Goal: Task Accomplishment & Management: Use online tool/utility

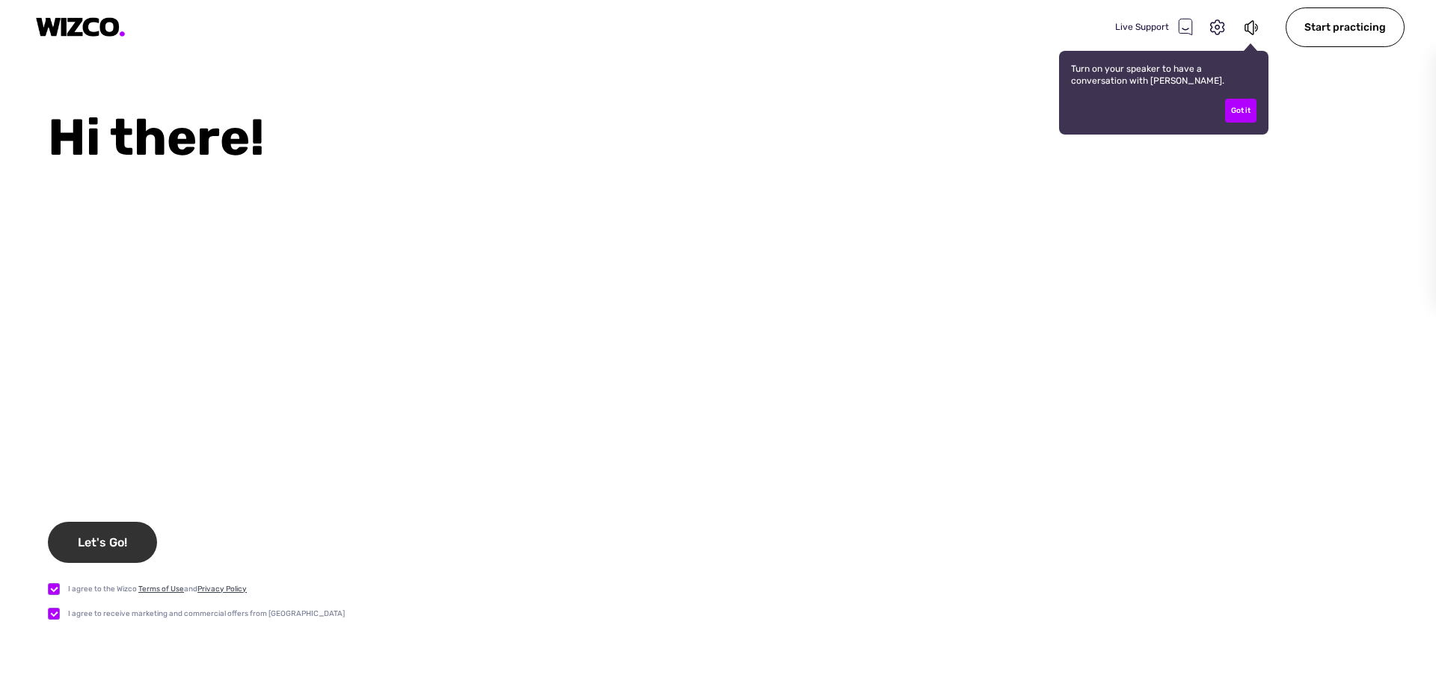
click at [137, 538] on div "Let's Go!" at bounding box center [102, 542] width 109 height 41
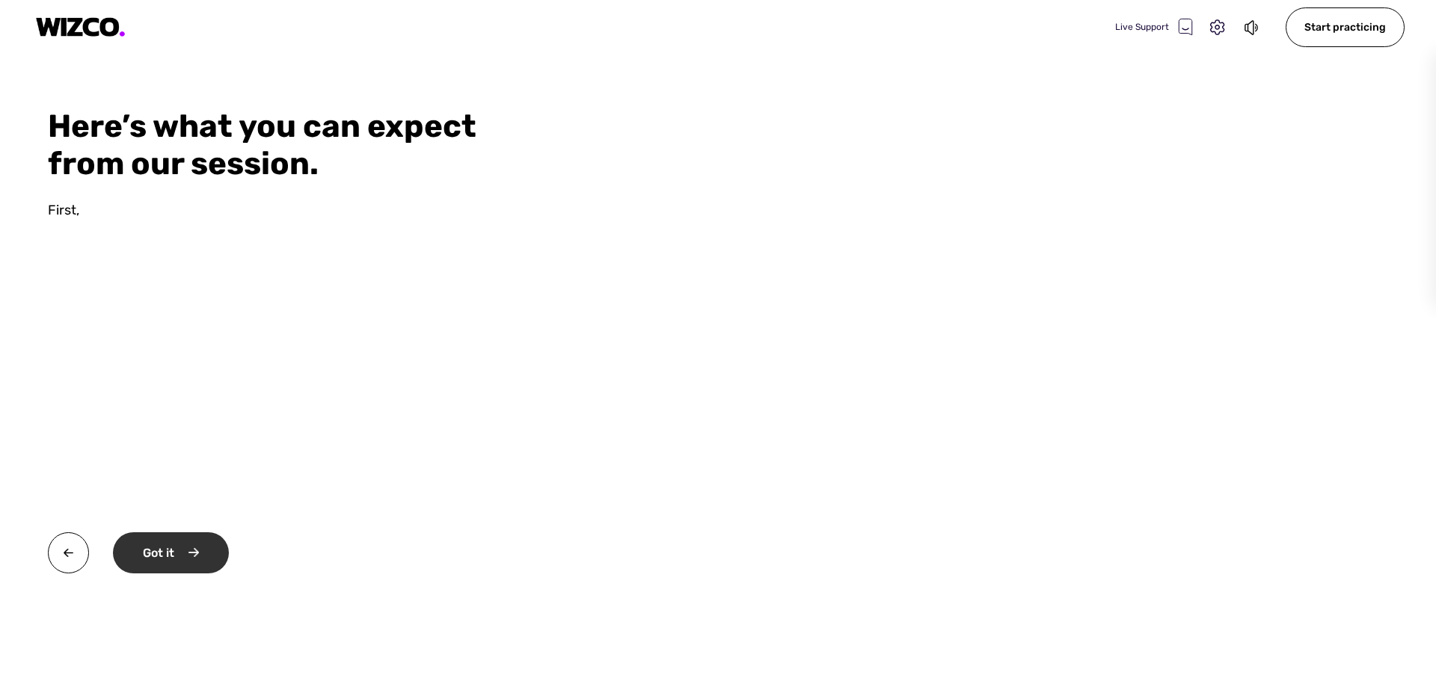
click at [188, 545] on div "Got it" at bounding box center [171, 553] width 116 height 41
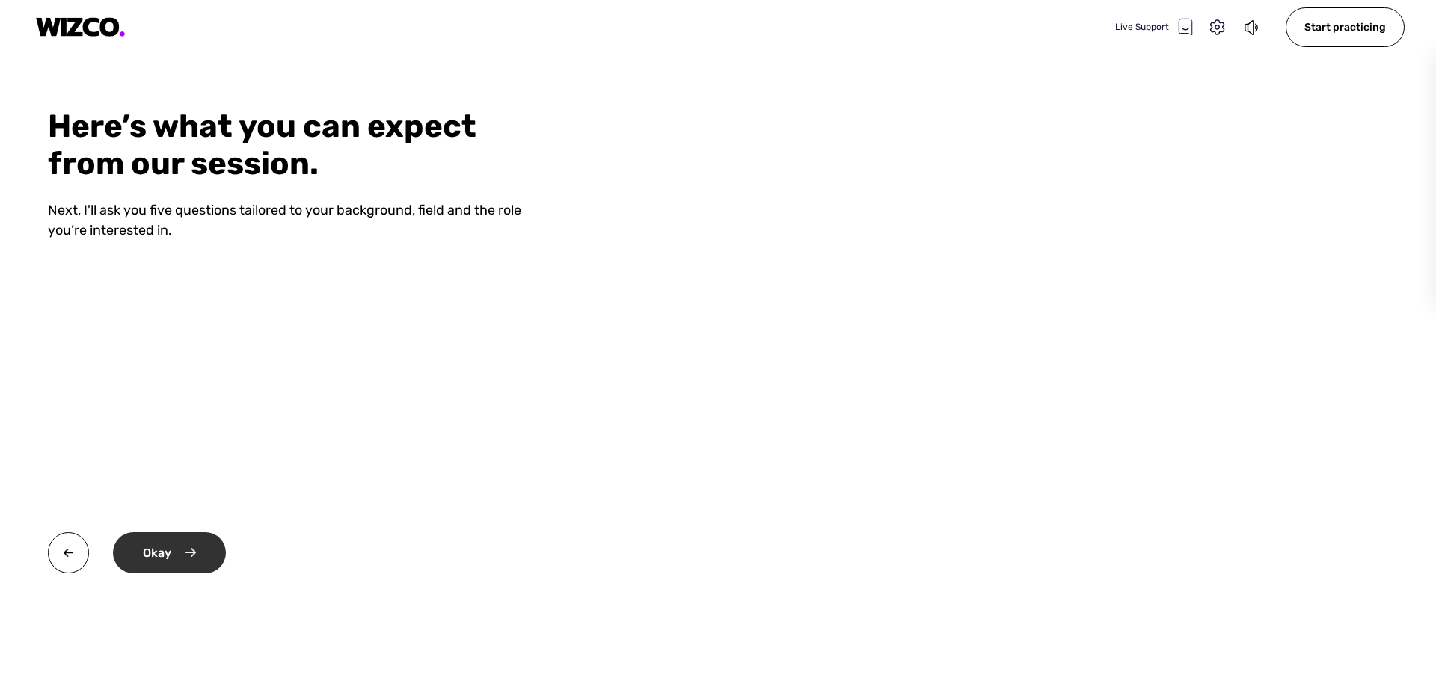
click at [172, 549] on div "Okay" at bounding box center [169, 553] width 113 height 41
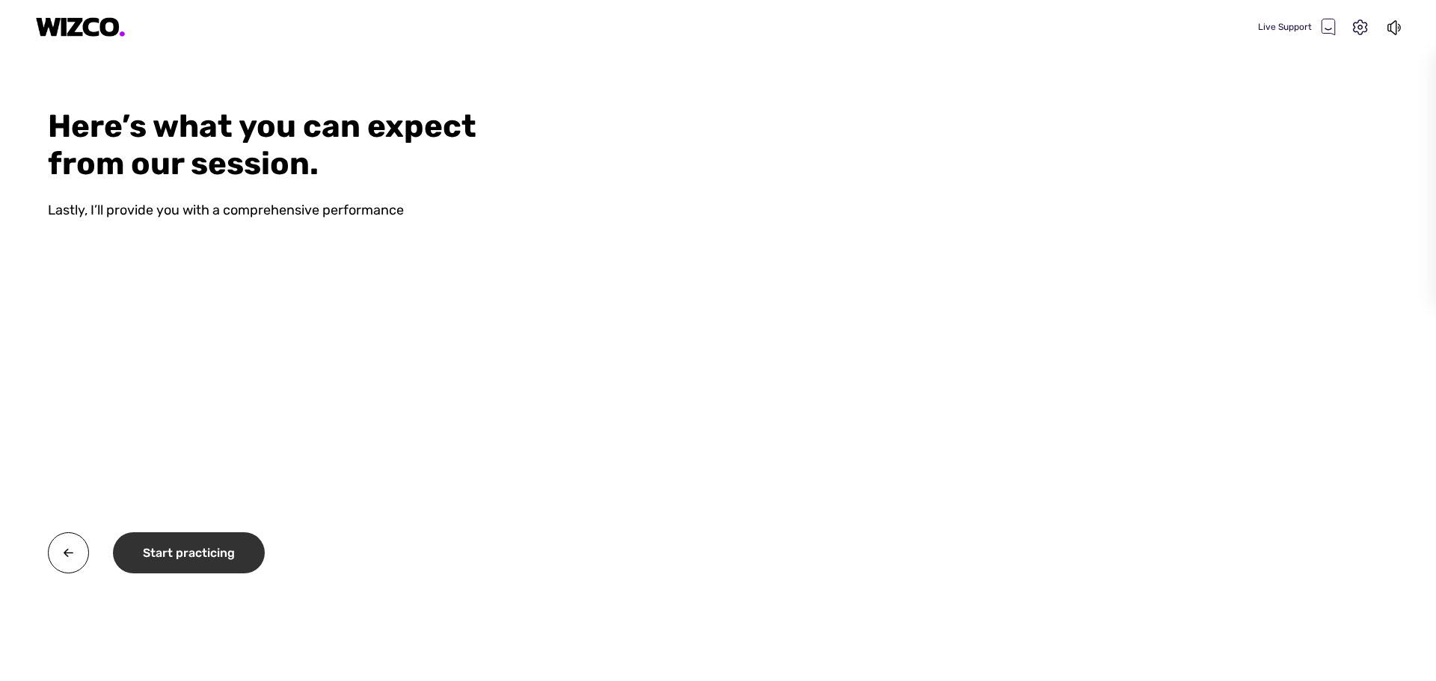
click at [205, 562] on div "Start practicing" at bounding box center [189, 553] width 152 height 41
